Goal: Information Seeking & Learning: Learn about a topic

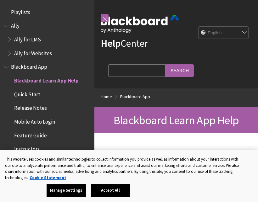
scroll to position [65, 0]
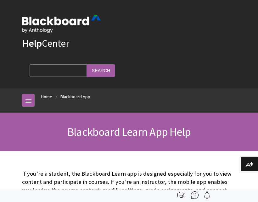
scroll to position [65, 0]
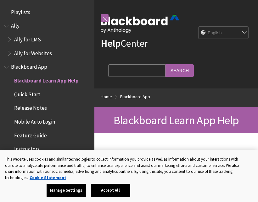
scroll to position [65, 0]
